Goal: Information Seeking & Learning: Check status

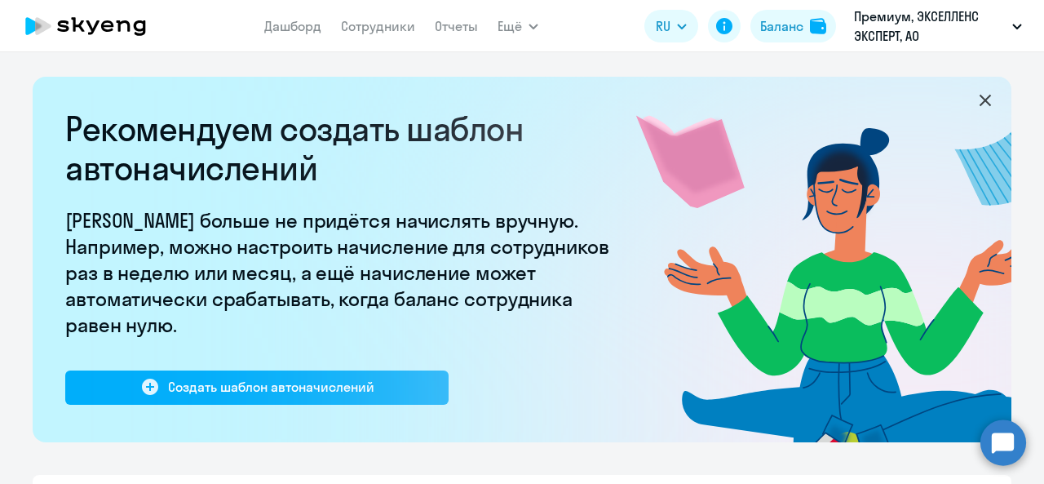
select select "10"
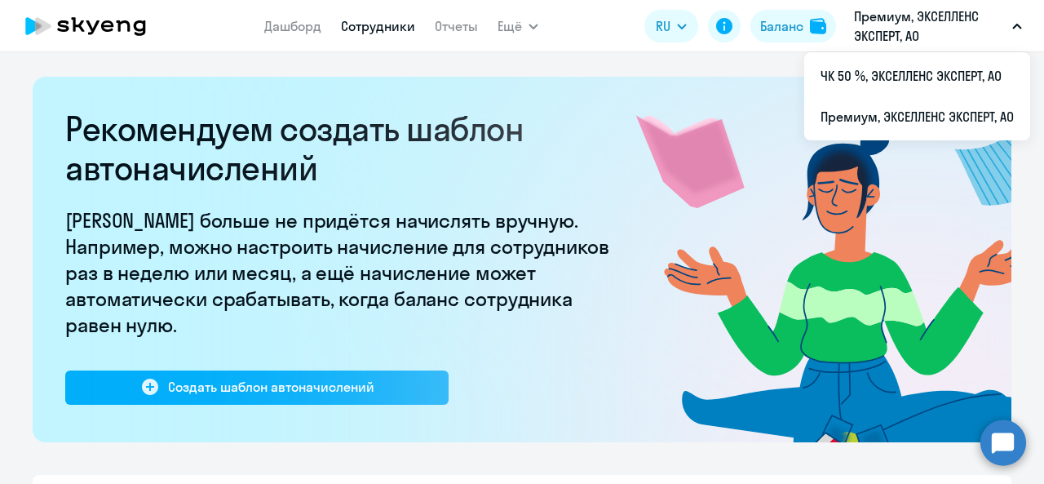
click at [374, 32] on link "Сотрудники" at bounding box center [378, 26] width 74 height 16
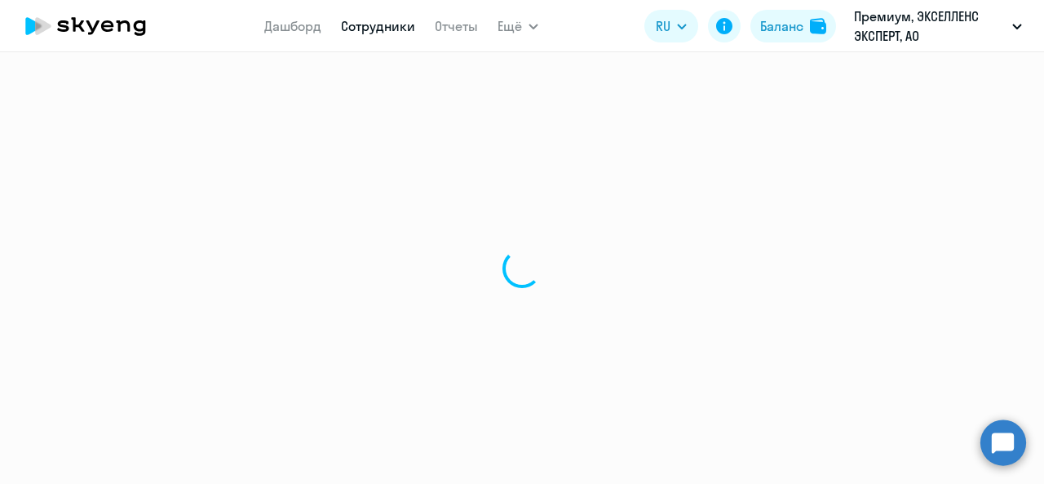
select select "30"
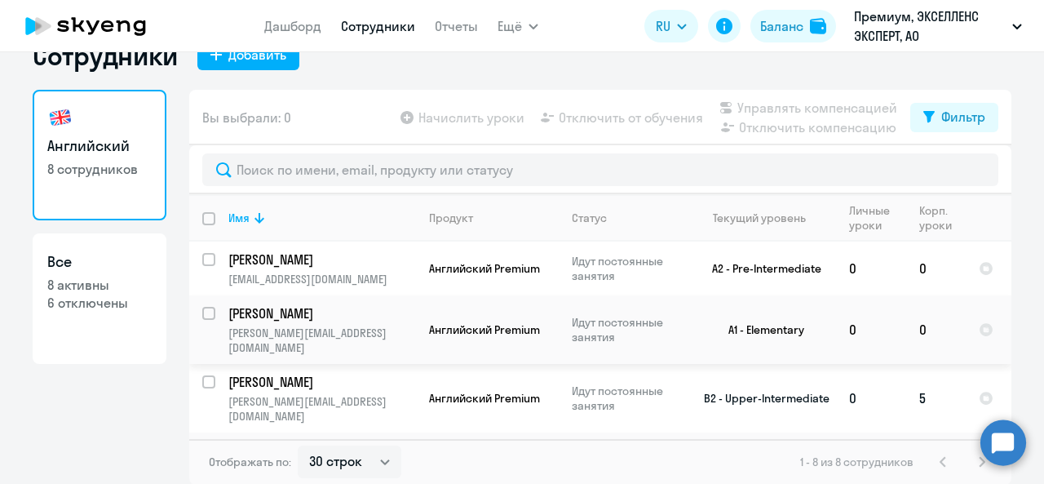
scroll to position [265, 0]
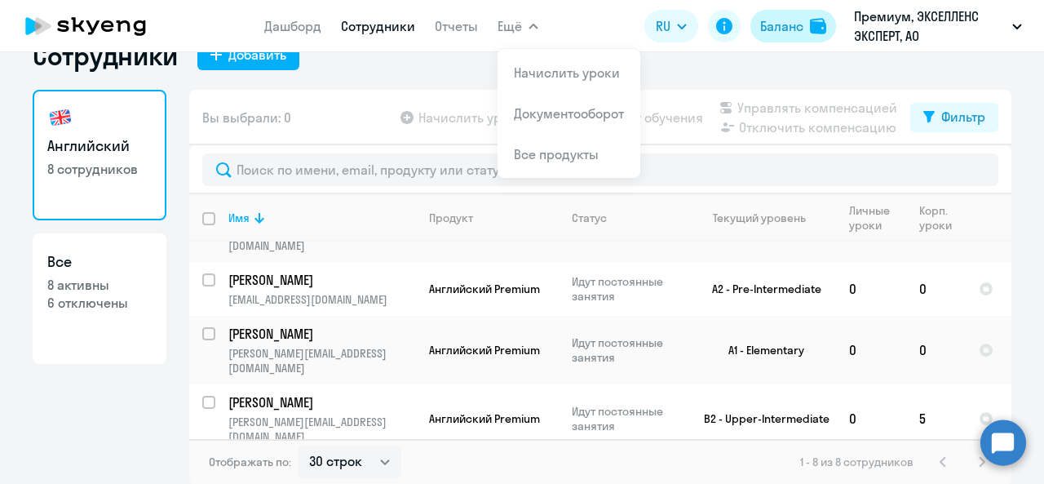
click at [796, 24] on div "Баланс" at bounding box center [781, 26] width 43 height 20
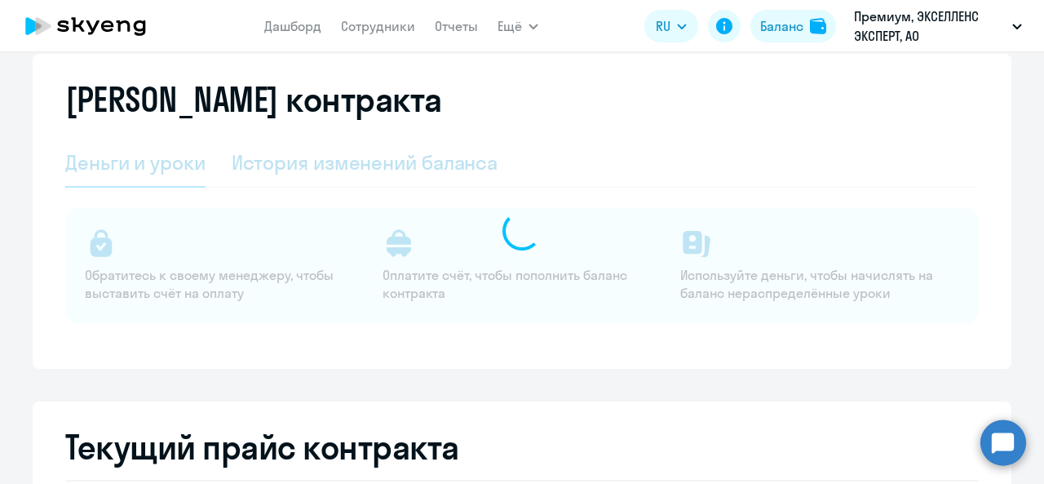
select select "english_adult_not_native_speaker"
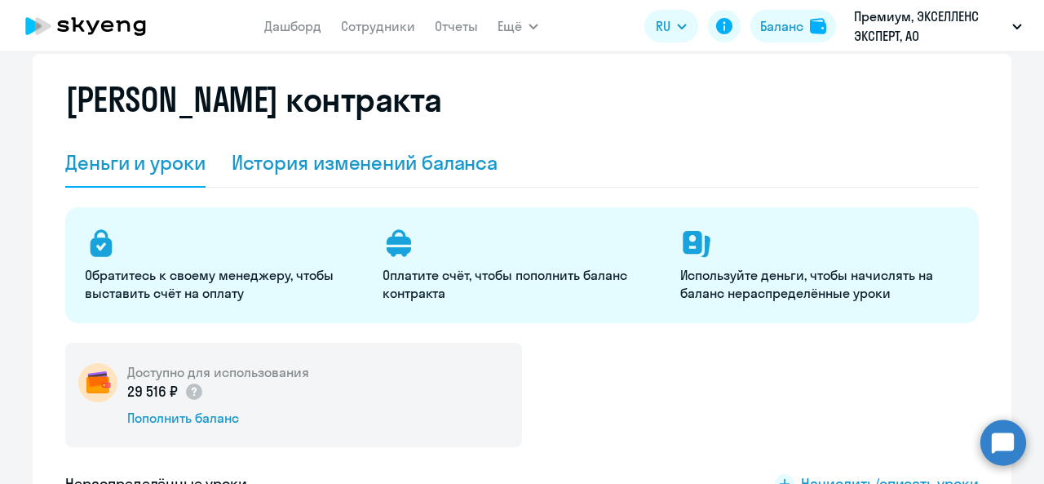
click at [318, 161] on div "История изменений баланса" at bounding box center [365, 162] width 267 height 26
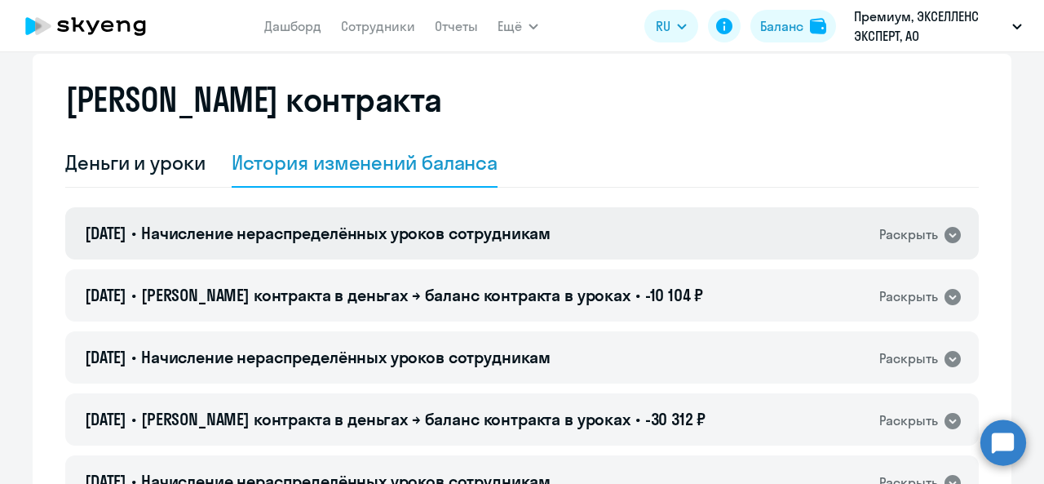
click at [957, 234] on div "[DATE] • Начисление нераспределённых уроков сотрудникам Раскрыть" at bounding box center [521, 233] width 913 height 52
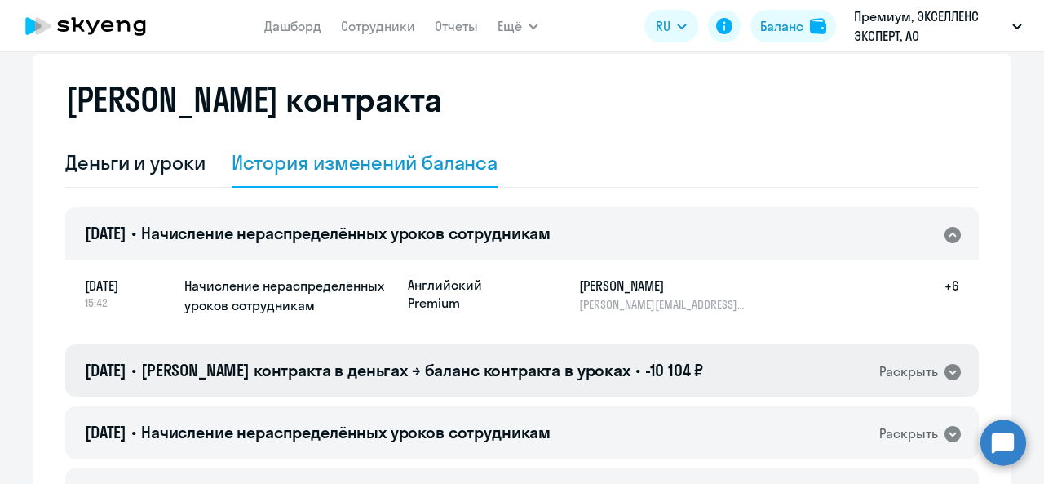
click at [944, 369] on icon at bounding box center [952, 372] width 16 height 16
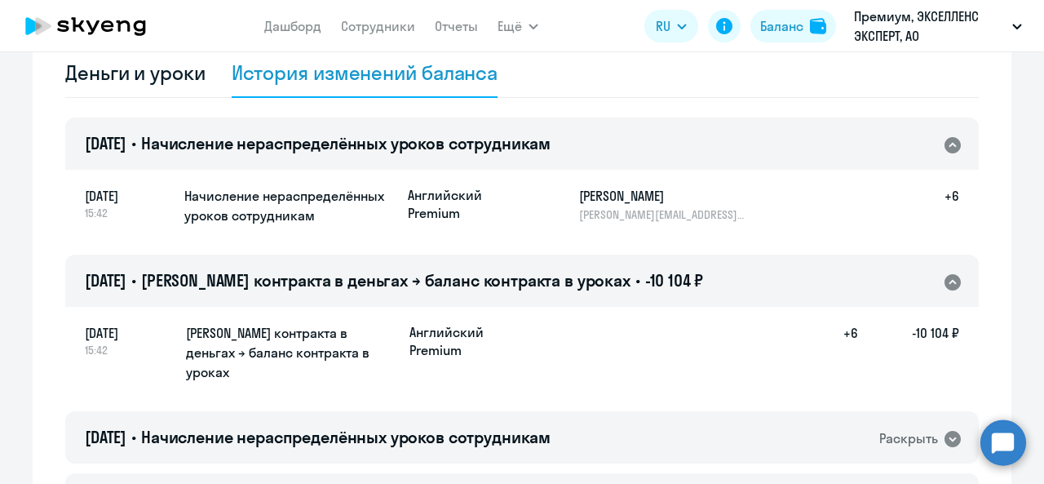
scroll to position [201, 0]
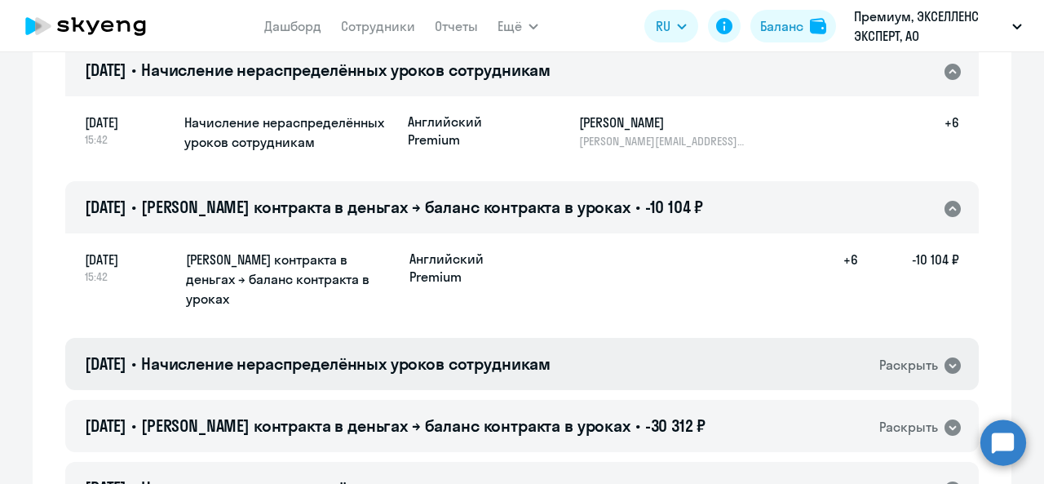
click at [941, 356] on div "[DATE] • Начисление нераспределённых уроков сотрудникам Раскрыть" at bounding box center [521, 364] width 913 height 52
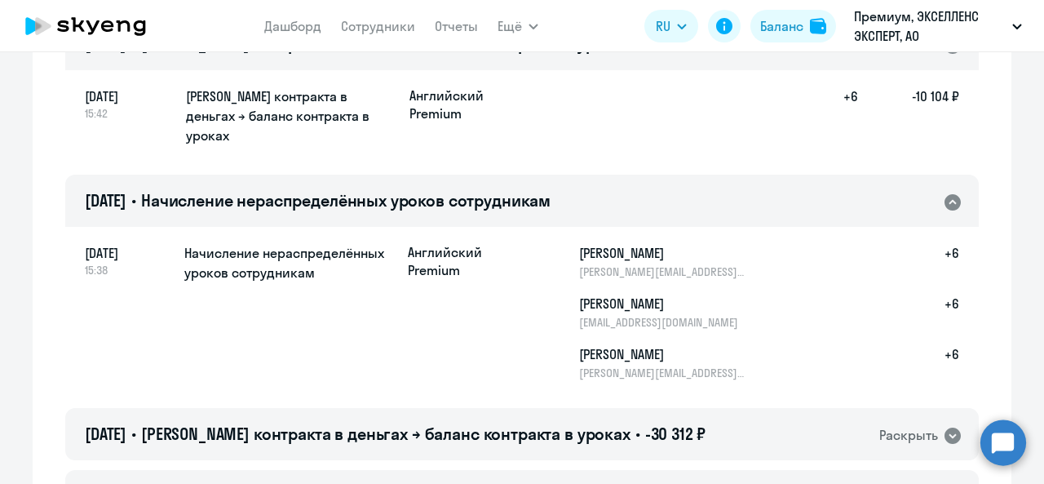
scroll to position [364, 0]
drag, startPoint x: 947, startPoint y: 275, endPoint x: 954, endPoint y: 280, distance: 8.8
click at [954, 280] on div "[DATE] 15:38 Начисление нераспределённых уроков сотрудникам [DEMOGRAPHIC_DATA] …" at bounding box center [521, 311] width 913 height 173
click at [923, 344] on h5 "+6" at bounding box center [933, 362] width 52 height 36
click at [587, 126] on div "[DATE] 15:42 Баланс контракта в деньгах → баланс контракта в уроках Английский …" at bounding box center [521, 117] width 913 height 96
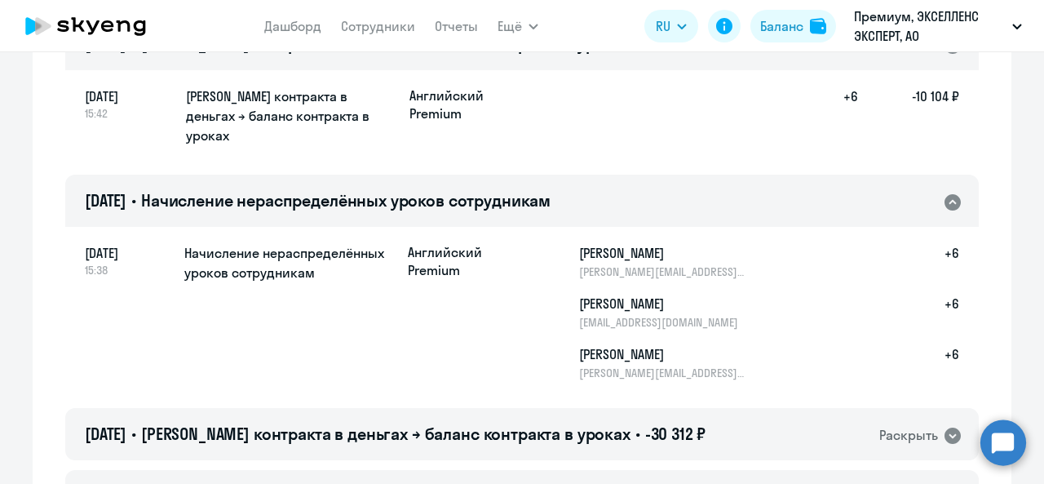
click at [946, 194] on icon at bounding box center [952, 202] width 16 height 16
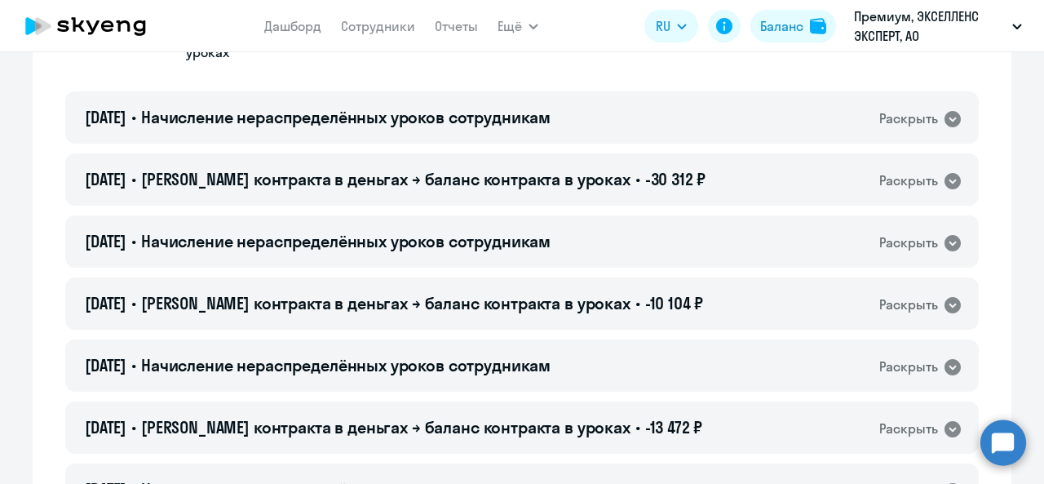
scroll to position [447, 0]
click at [676, 242] on div "[DATE] • Начисление нераспределённых уроков сотрудникам Раскрыть" at bounding box center [521, 241] width 913 height 52
